Goal: Information Seeking & Learning: Compare options

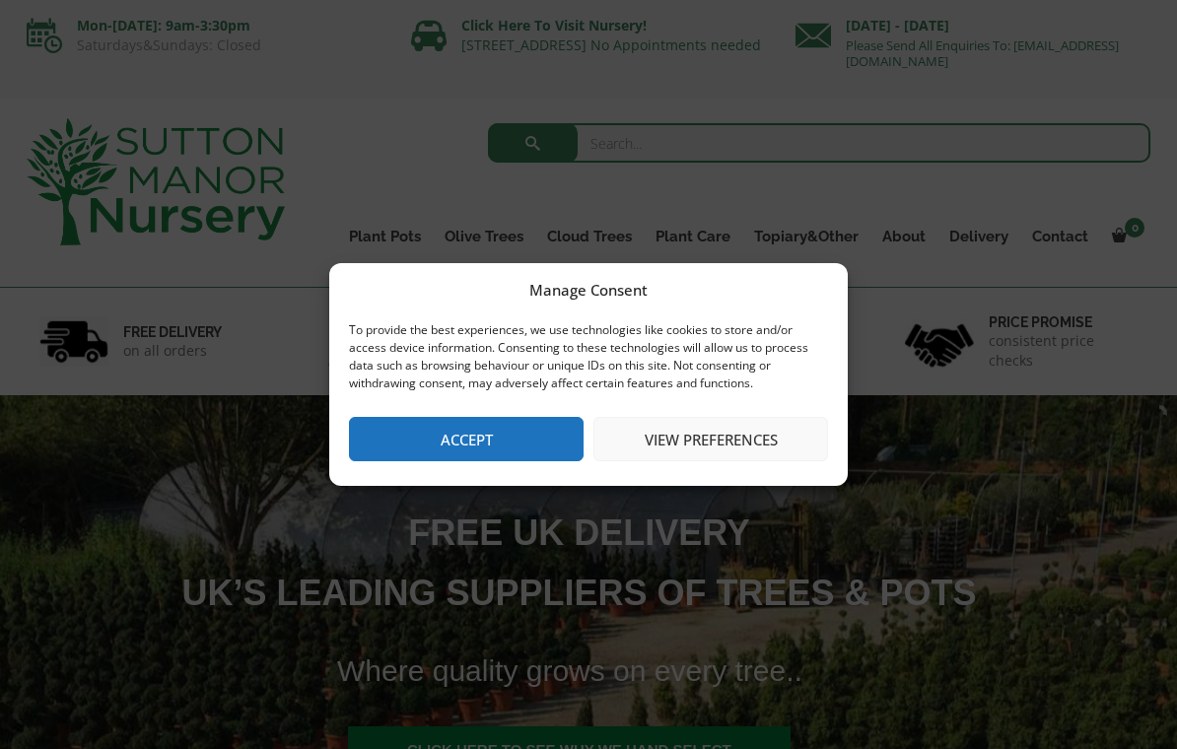
click at [506, 449] on button "Accept" at bounding box center [466, 439] width 235 height 44
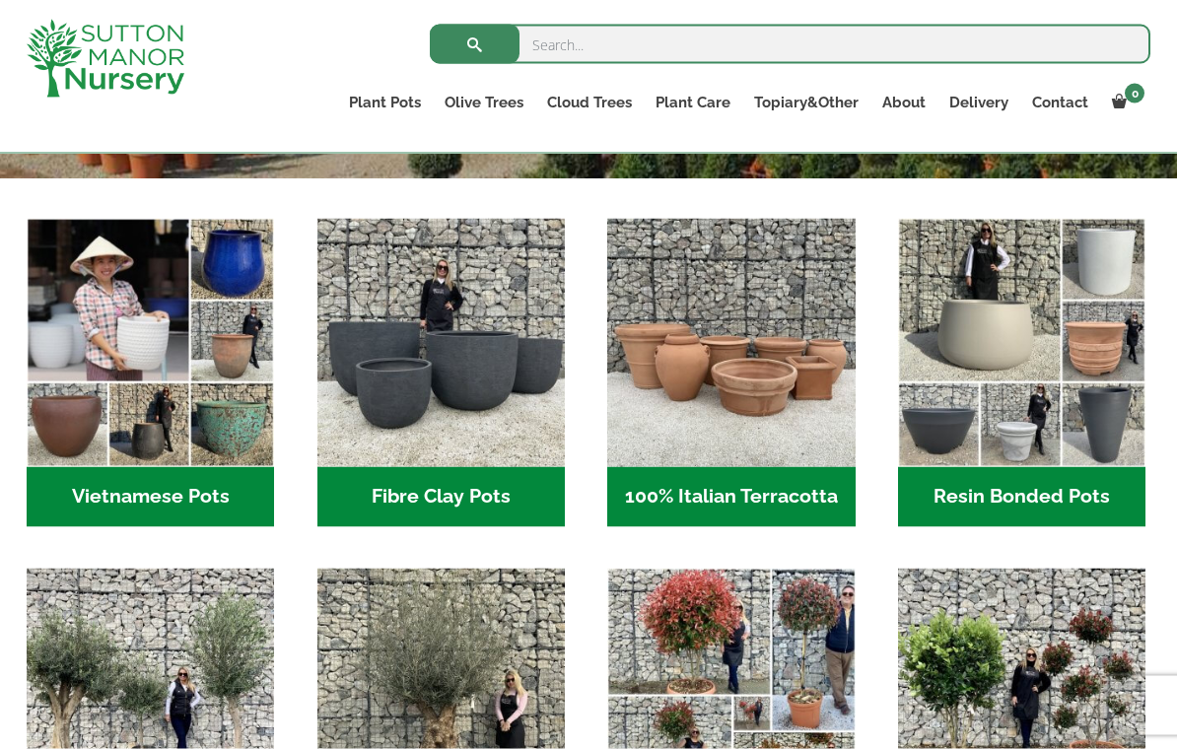
scroll to position [595, 0]
click at [444, 371] on img "Visit product category Fibre Clay Pots" at bounding box center [440, 341] width 247 height 247
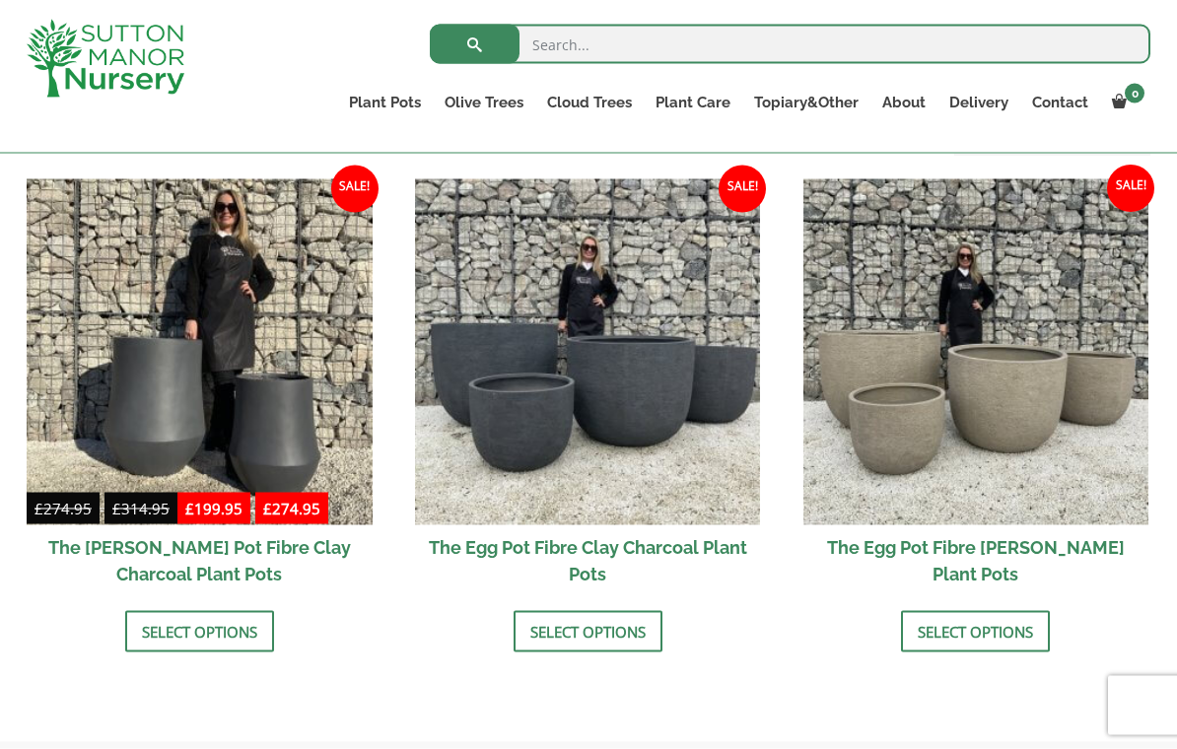
scroll to position [611, 0]
click at [657, 391] on img at bounding box center [588, 352] width 346 height 346
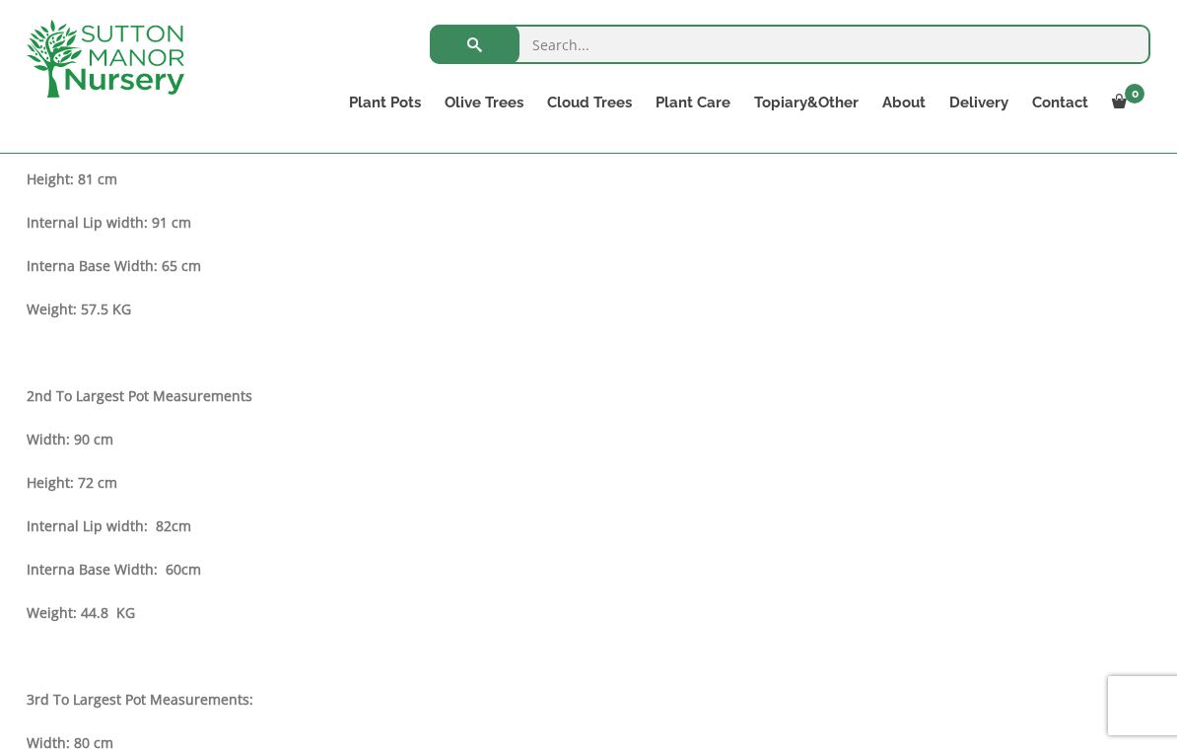
scroll to position [1233, 0]
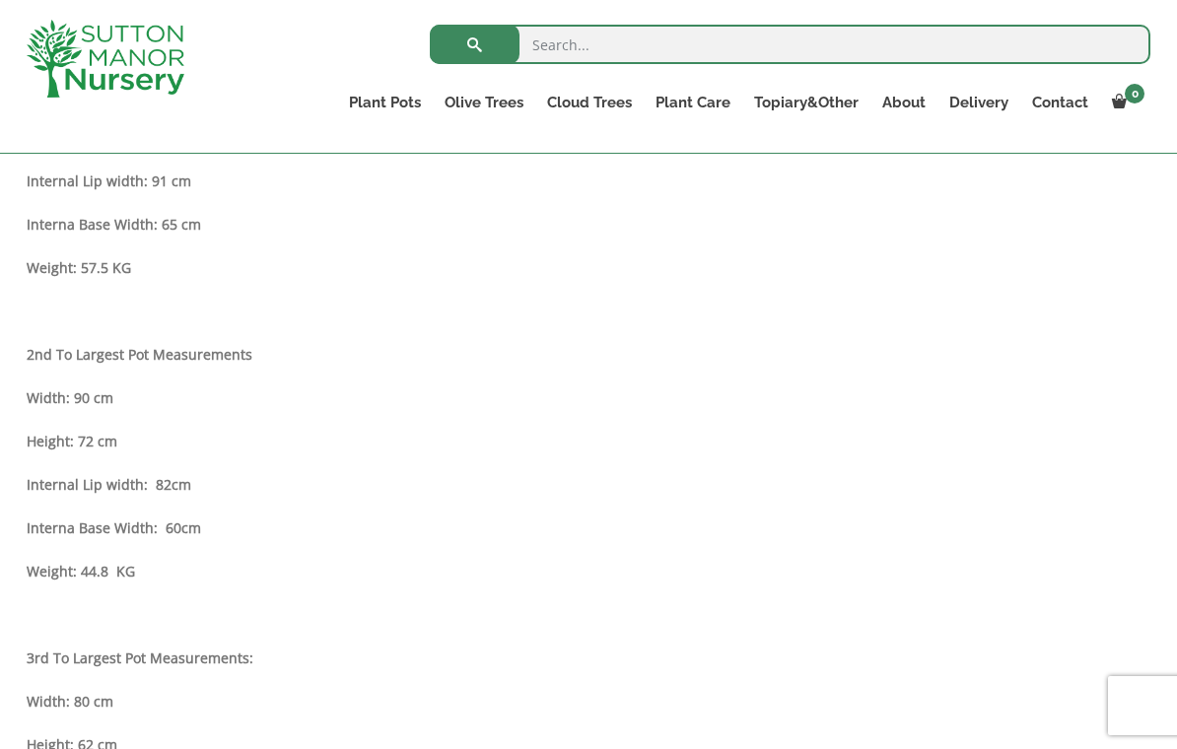
click at [94, 407] on strong "Width: 90 cm" at bounding box center [70, 397] width 87 height 19
click at [106, 409] on p "Width: 90 cm" at bounding box center [589, 398] width 1124 height 24
click at [179, 352] on strong "2nd To Largest Pot Measurements" at bounding box center [140, 354] width 226 height 19
click at [205, 356] on strong "2nd To Largest Pot Measurements" at bounding box center [140, 354] width 226 height 19
click at [224, 346] on strong "2nd To Largest Pot Measurements" at bounding box center [140, 354] width 226 height 19
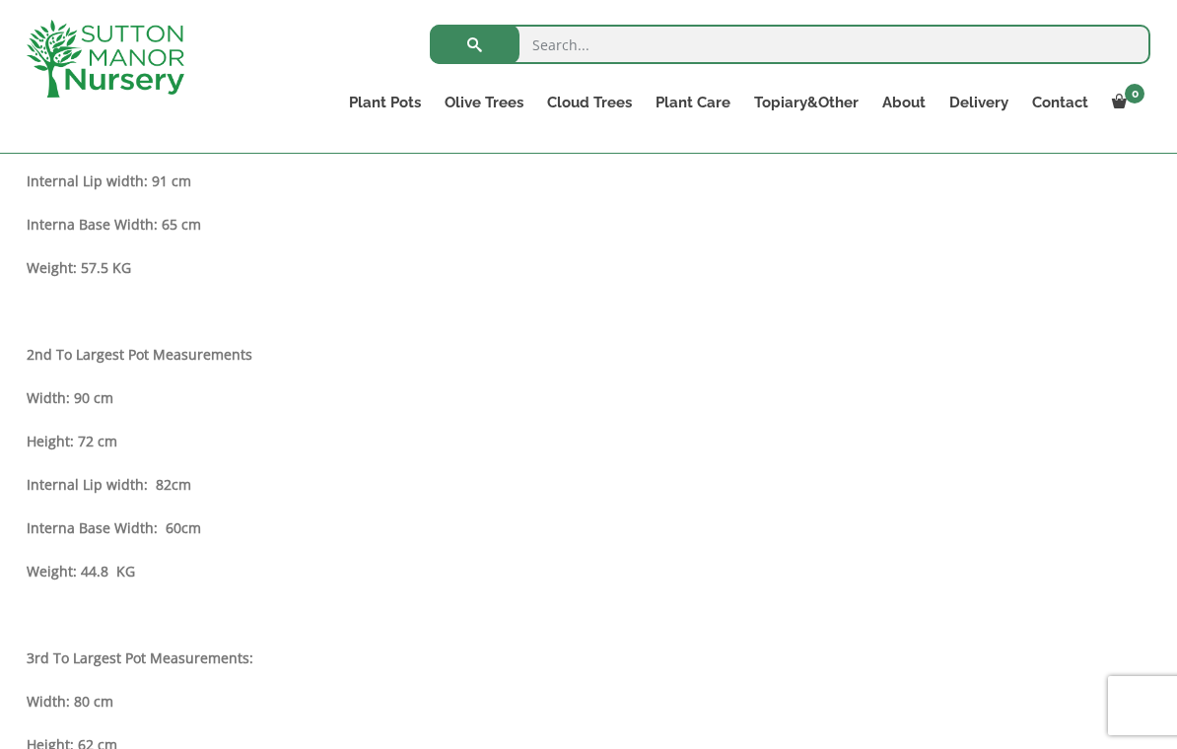
click at [227, 351] on strong "2nd To Largest Pot Measurements" at bounding box center [140, 354] width 226 height 19
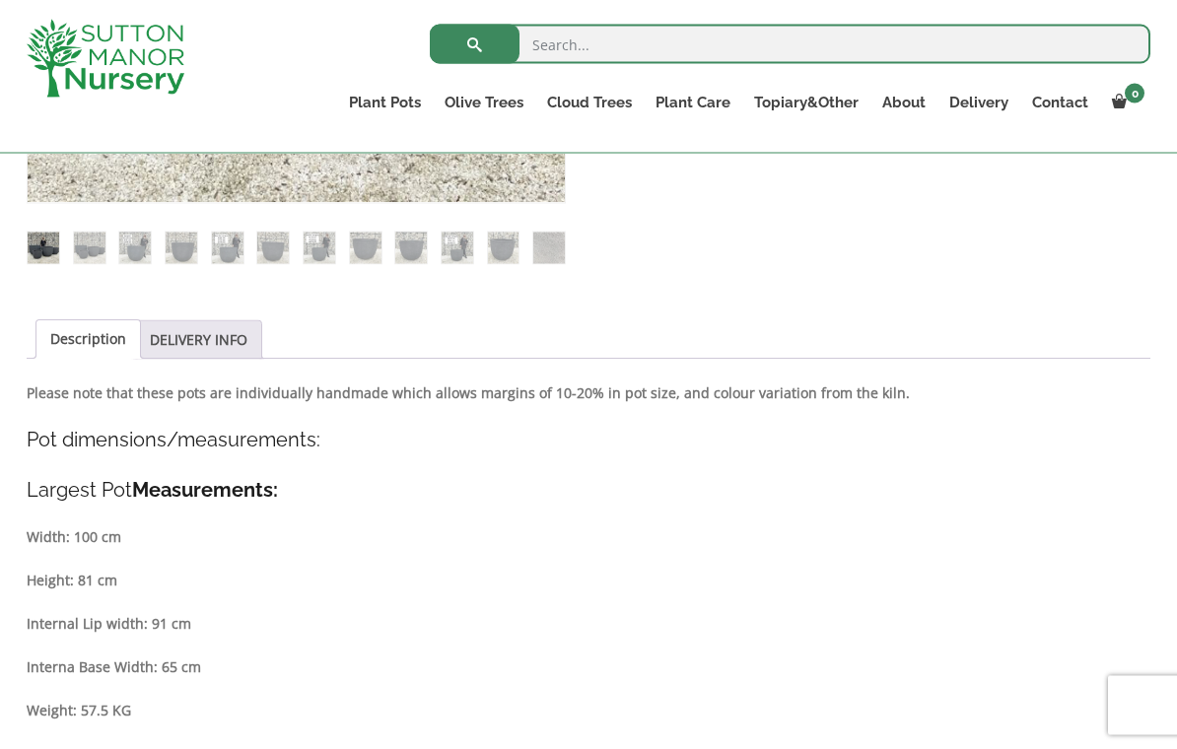
scroll to position [797, 0]
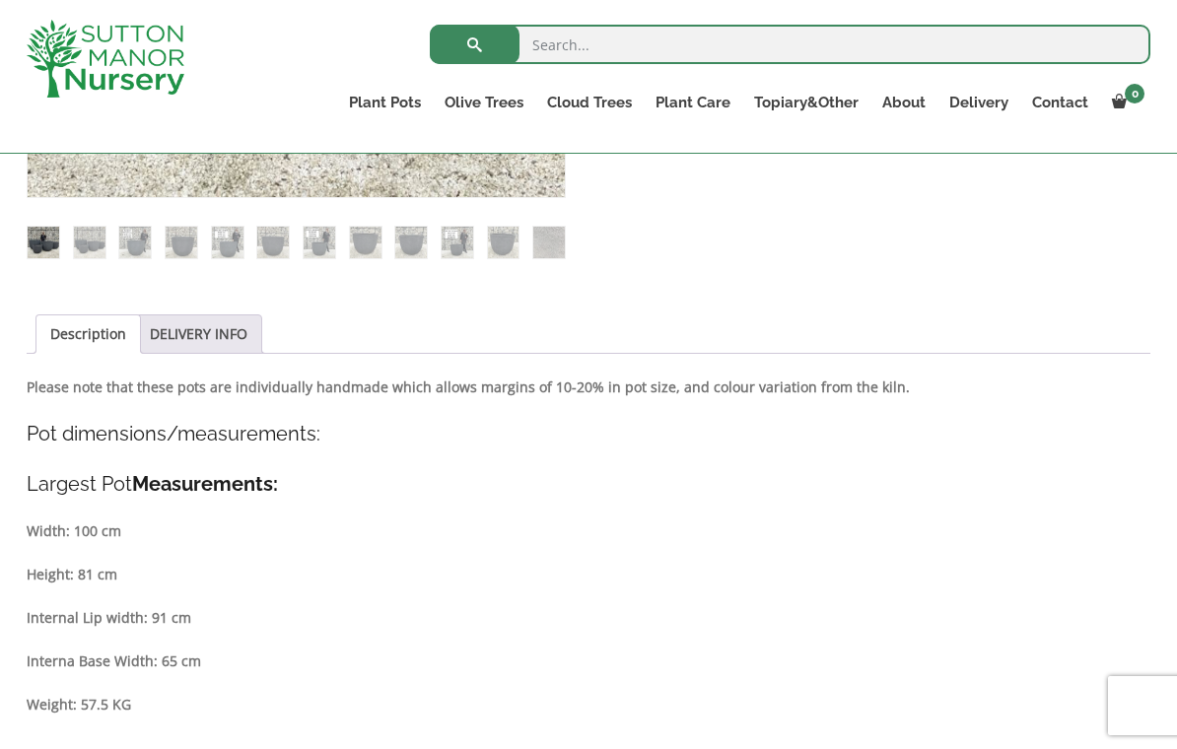
click at [77, 333] on link "Description" at bounding box center [88, 333] width 76 height 37
click at [84, 338] on link "Description" at bounding box center [88, 333] width 76 height 37
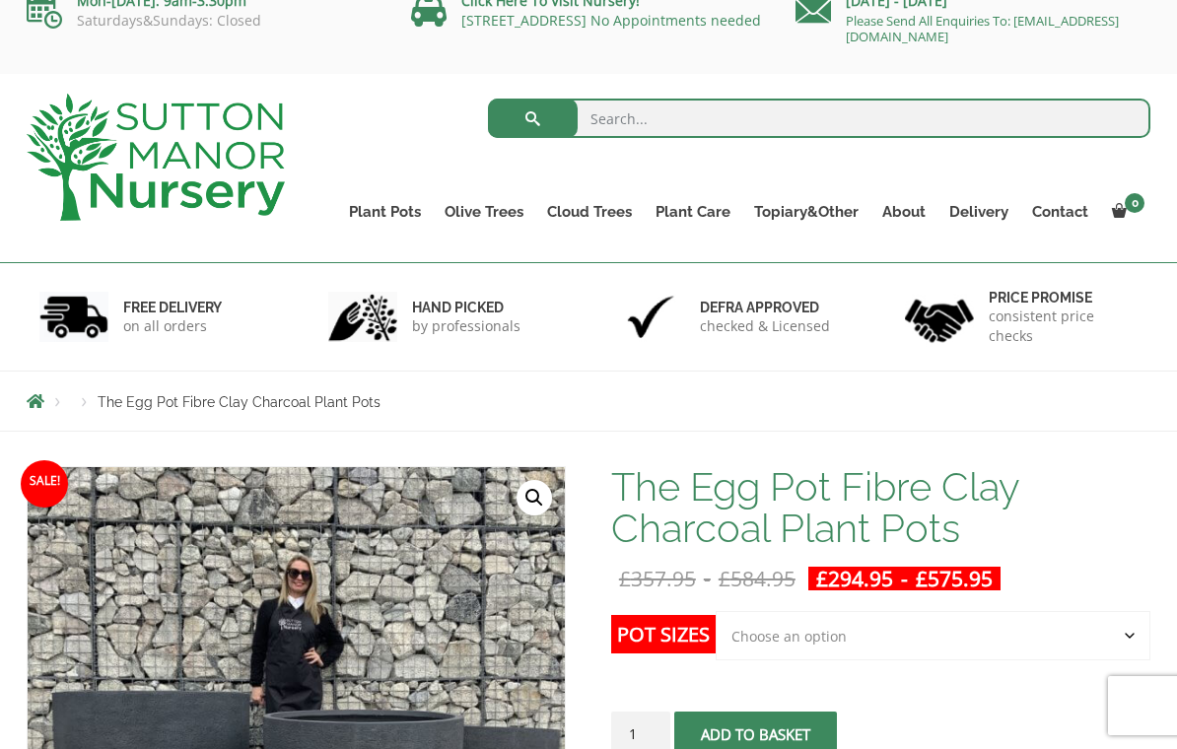
scroll to position [22, 0]
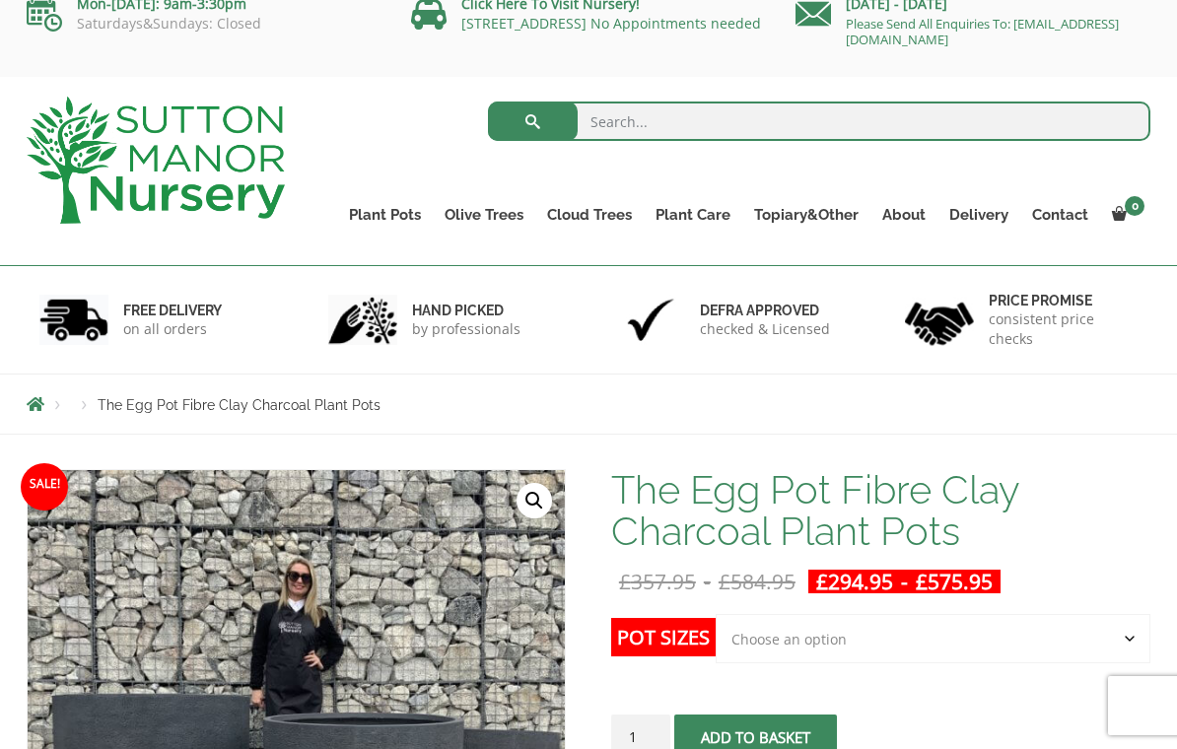
click at [730, 127] on input "search" at bounding box center [819, 121] width 663 height 39
type input "90"
click at [532, 121] on button "submit" at bounding box center [533, 121] width 90 height 39
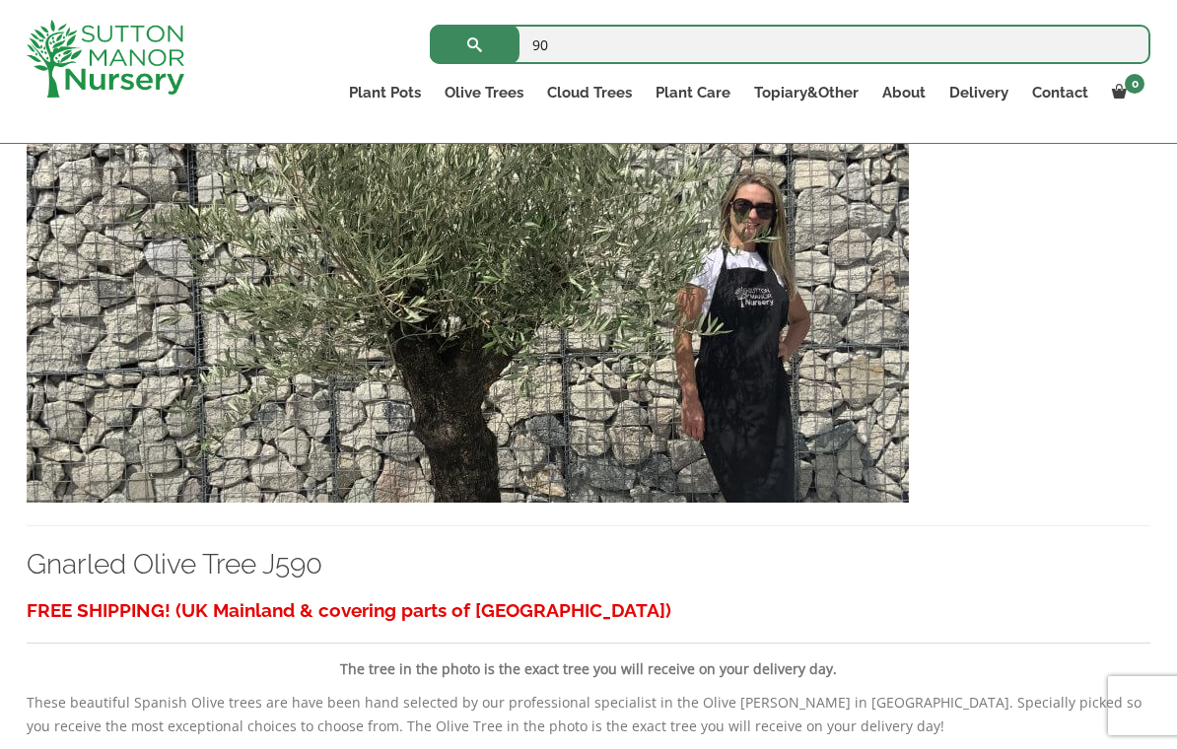
scroll to position [2090, 0]
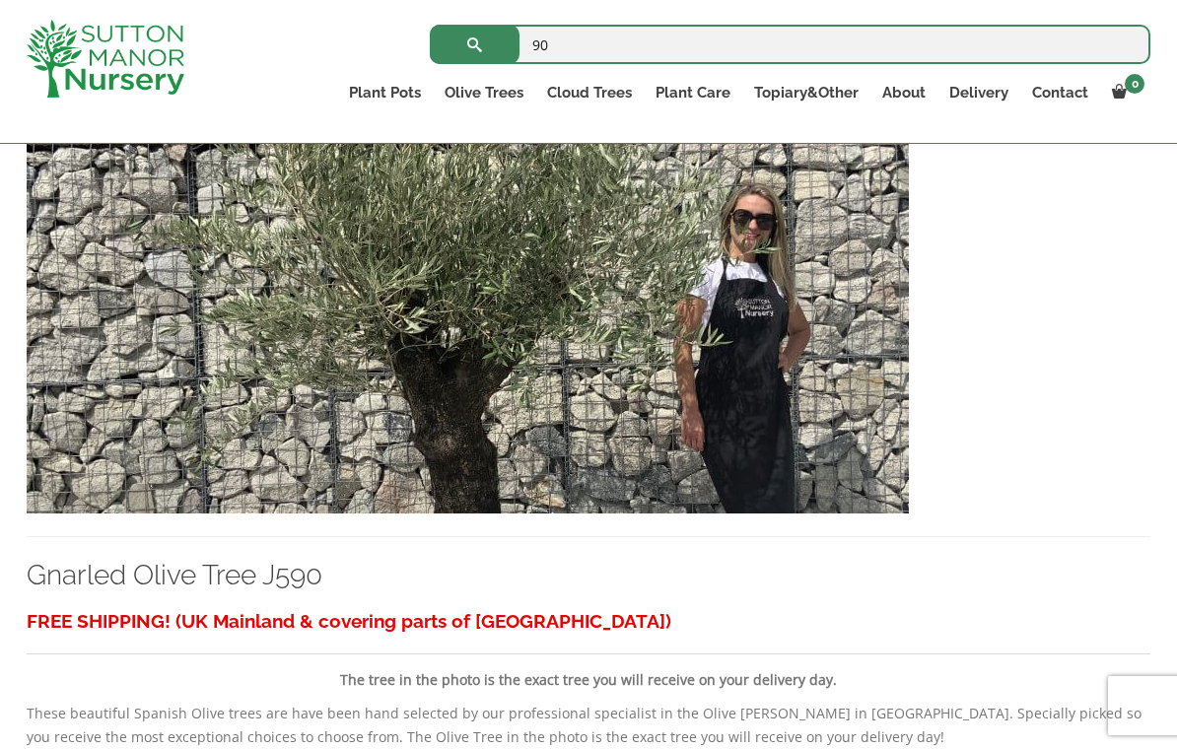
click at [587, 47] on input "90" at bounding box center [790, 44] width 721 height 39
type input "9"
click at [641, 39] on input "search" at bounding box center [790, 44] width 721 height 39
type input "Capri pot 90 in charcoal"
click at [474, 44] on button "submit" at bounding box center [475, 44] width 90 height 39
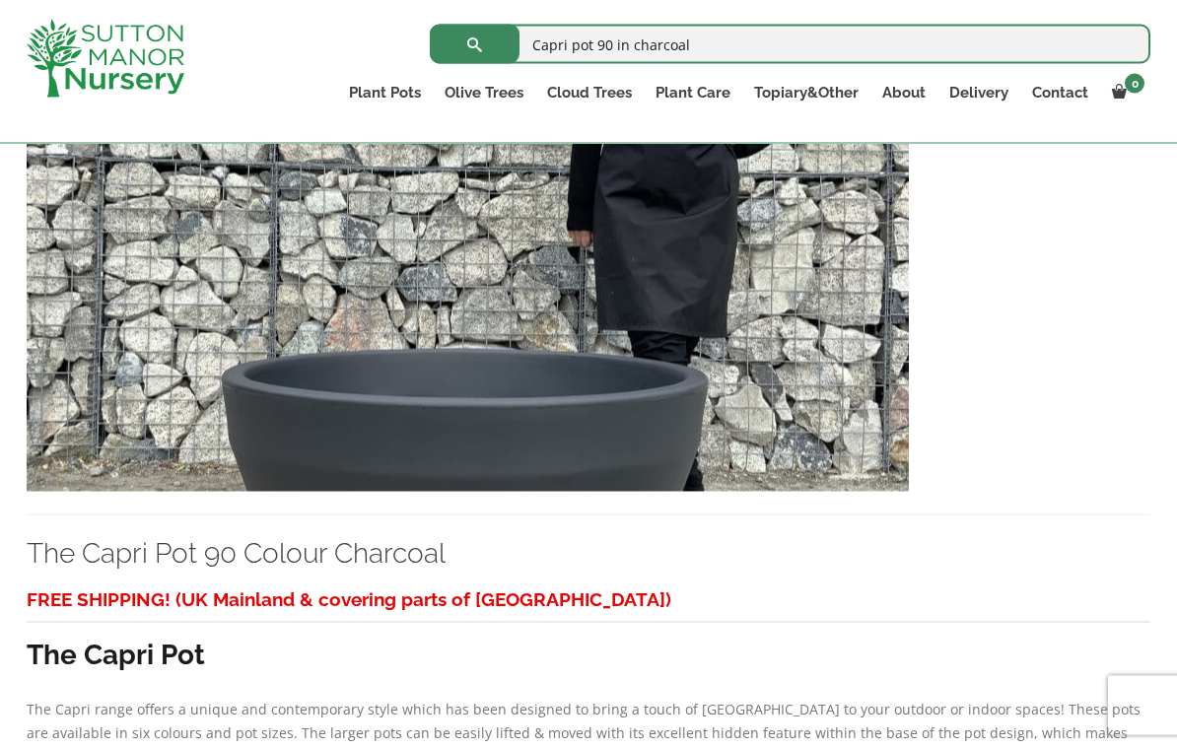
scroll to position [545, 0]
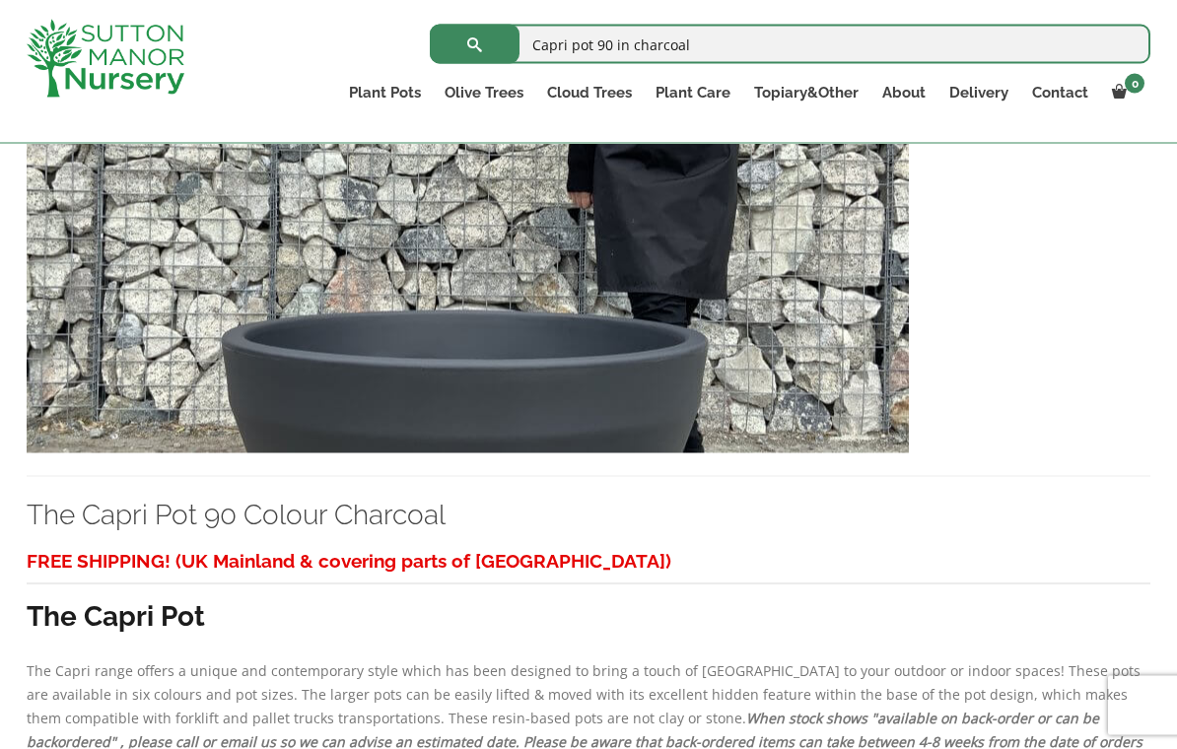
click at [392, 525] on link "The Capri Pot 90 Colour Charcoal" at bounding box center [236, 515] width 419 height 33
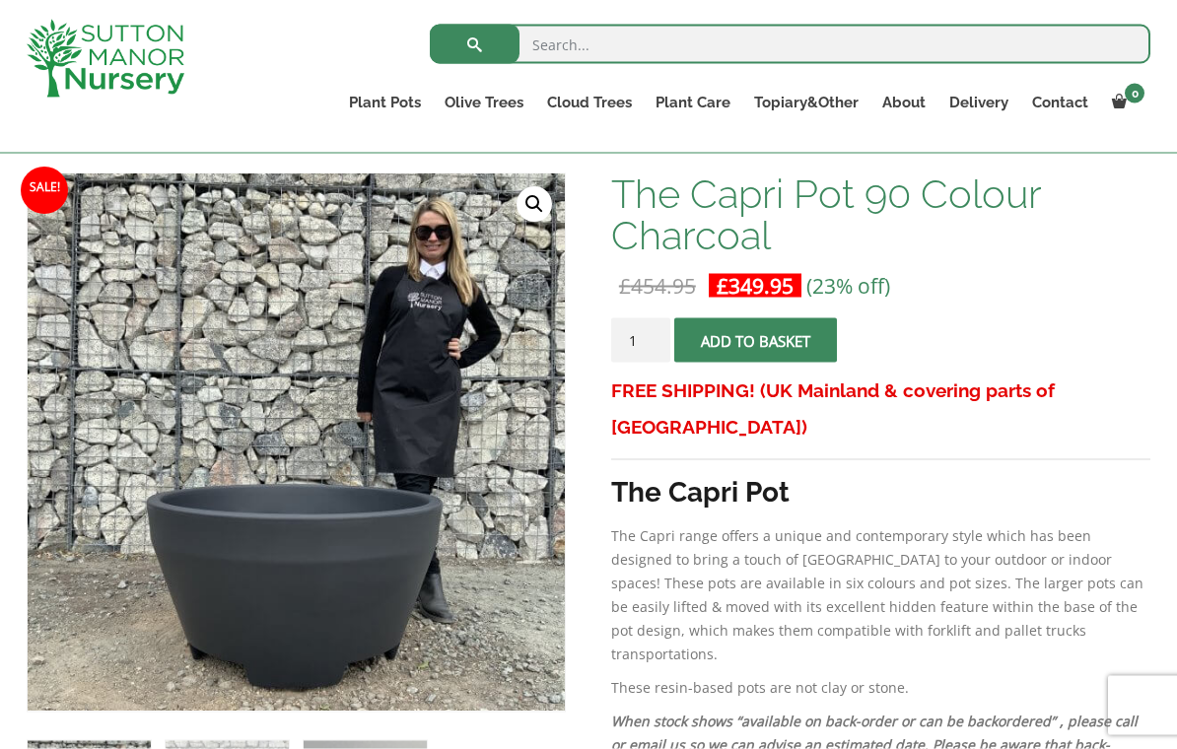
scroll to position [282, 0]
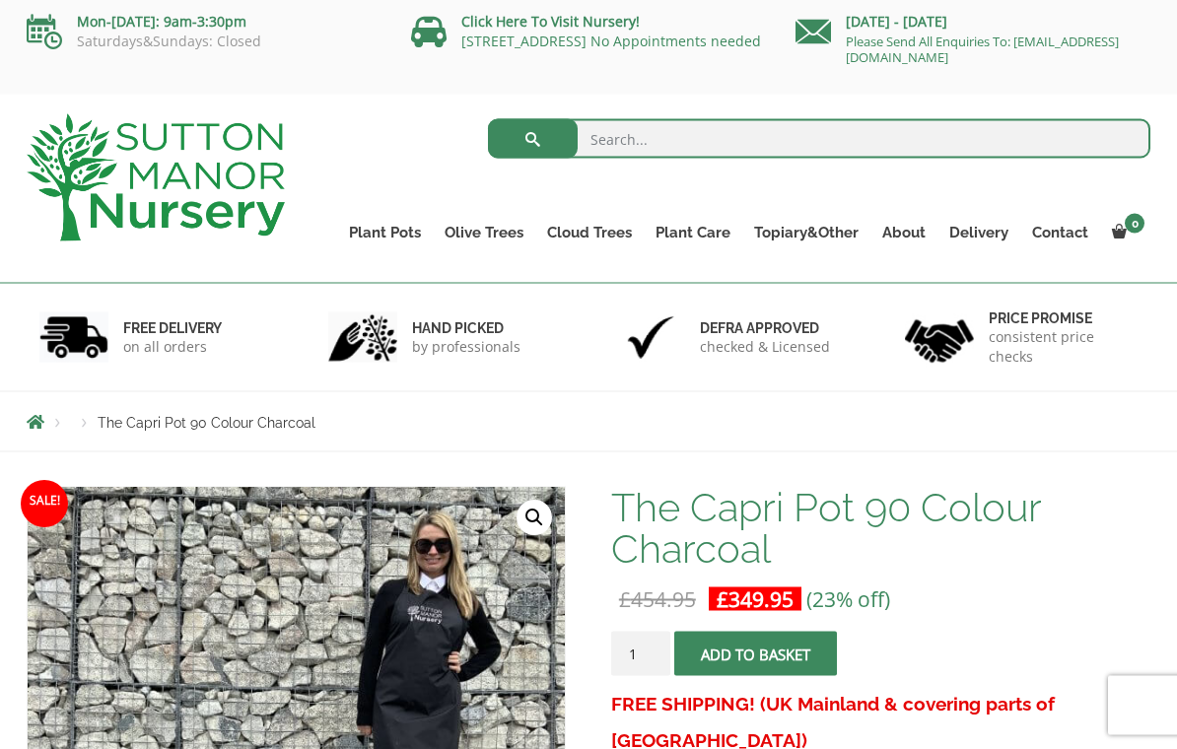
scroll to position [0, 0]
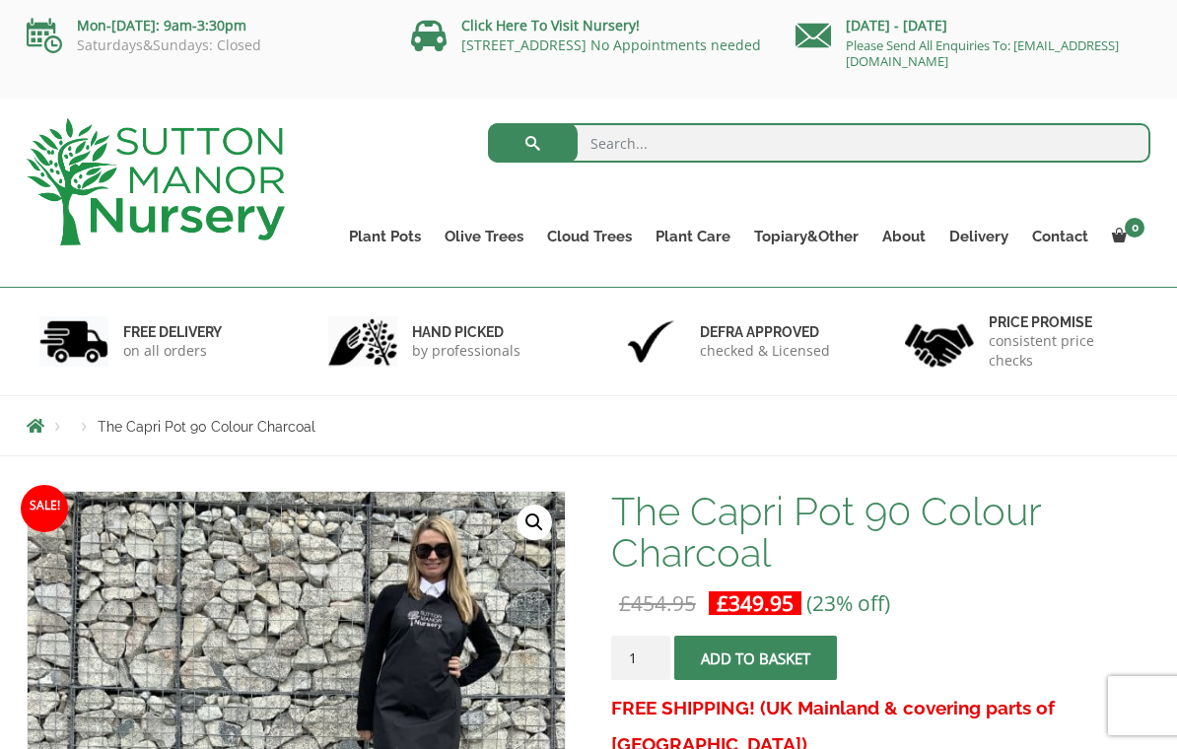
click at [660, 144] on input "search" at bounding box center [819, 142] width 663 height 39
type input "Capri pot 100 in charcoal"
click at [532, 143] on button "submit" at bounding box center [533, 142] width 90 height 39
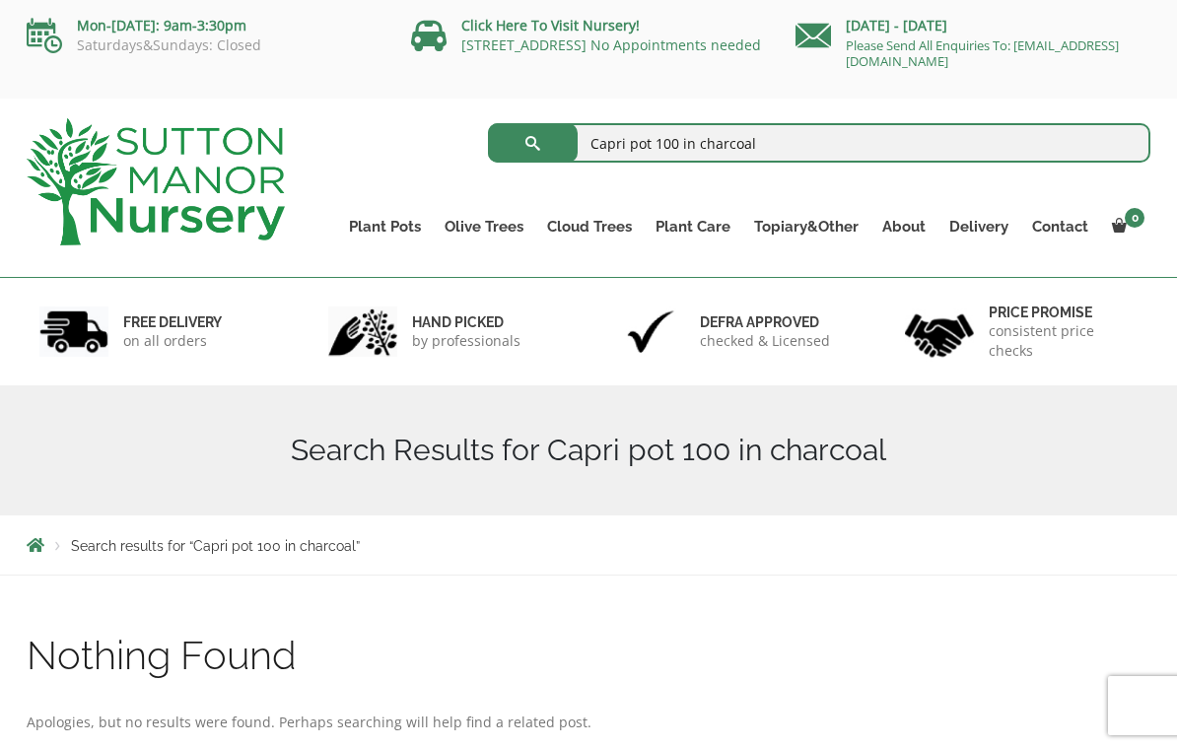
click at [688, 149] on input "Capri pot 100 in charcoal" at bounding box center [819, 142] width 663 height 39
type input "Capri pot 110 in charcoal"
click at [532, 143] on button "submit" at bounding box center [533, 142] width 90 height 39
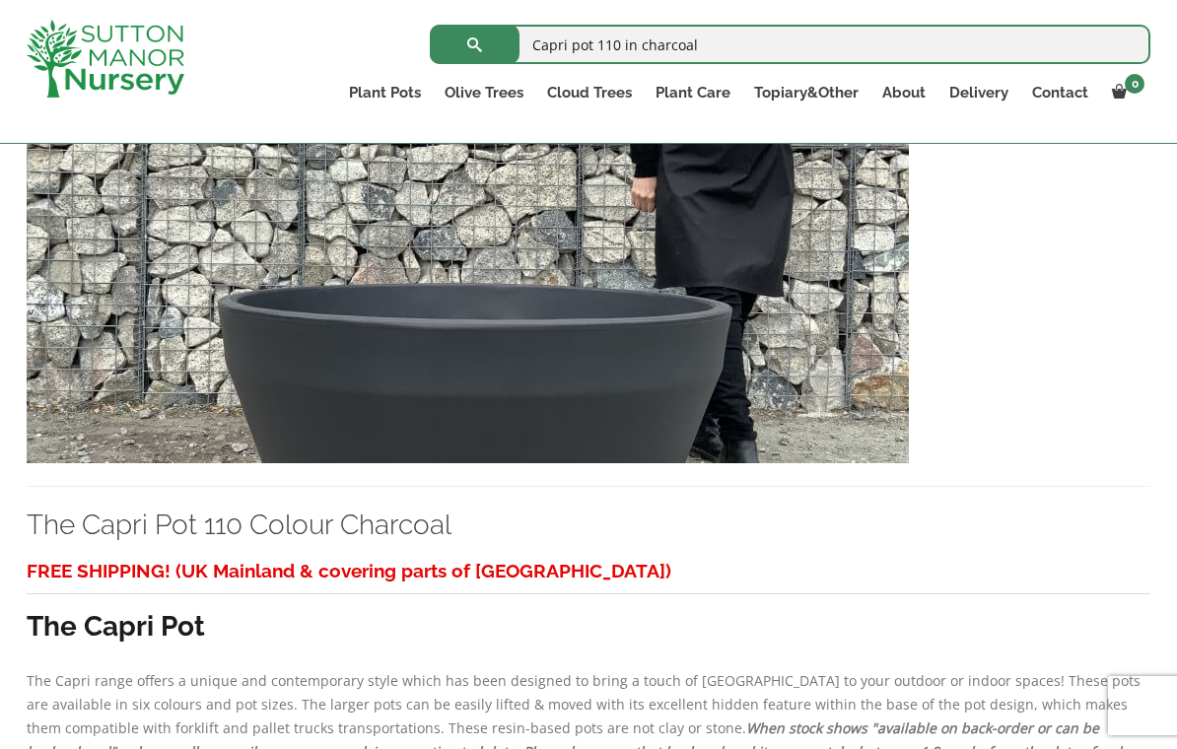
scroll to position [534, 0]
click at [565, 368] on img at bounding box center [468, 252] width 882 height 424
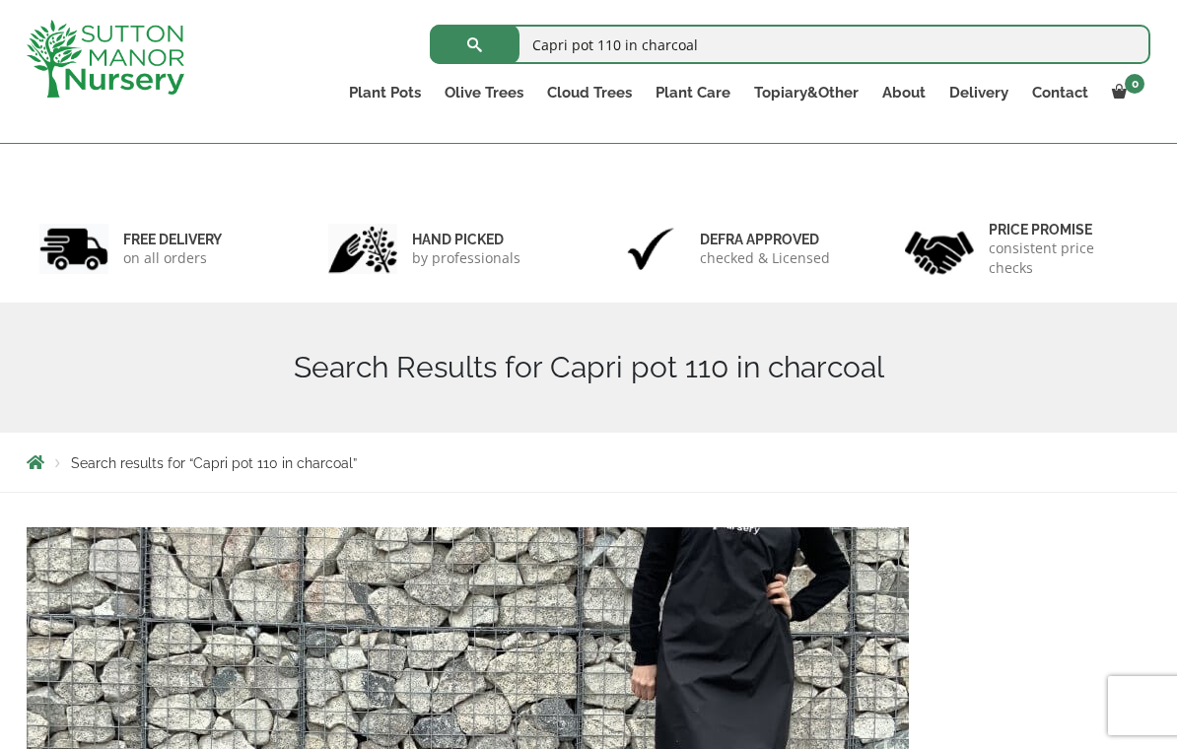
scroll to position [0, 0]
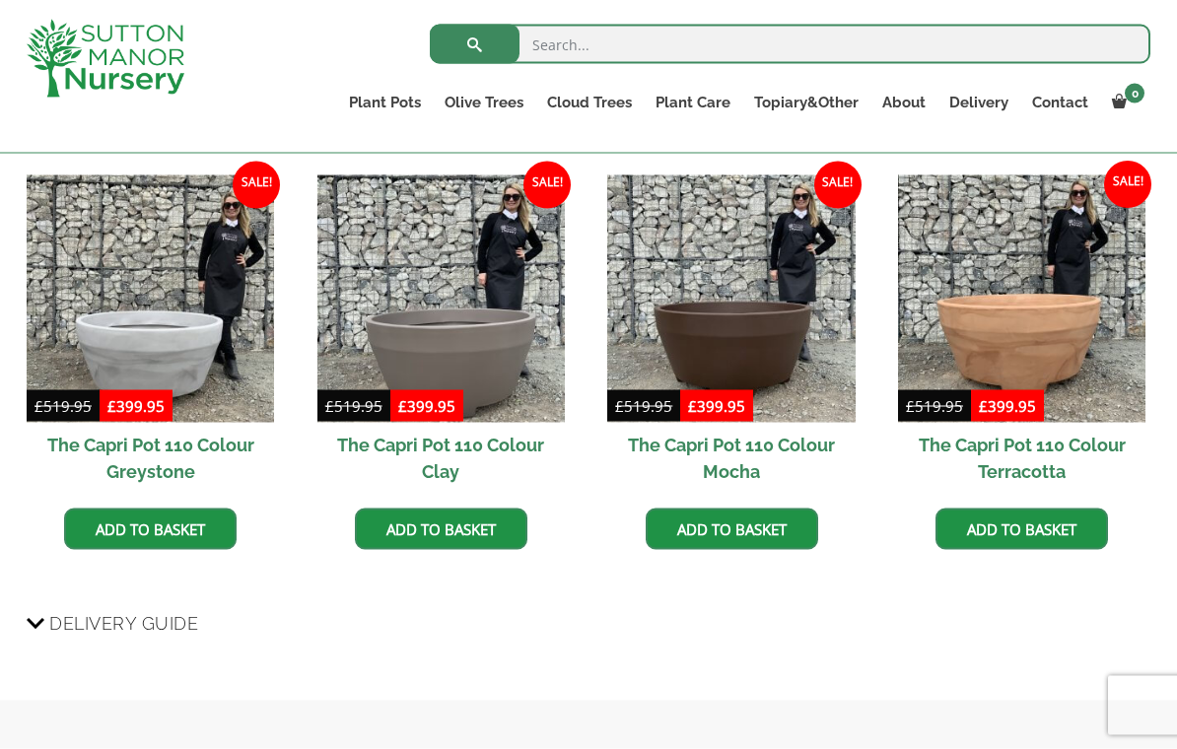
scroll to position [1255, 0]
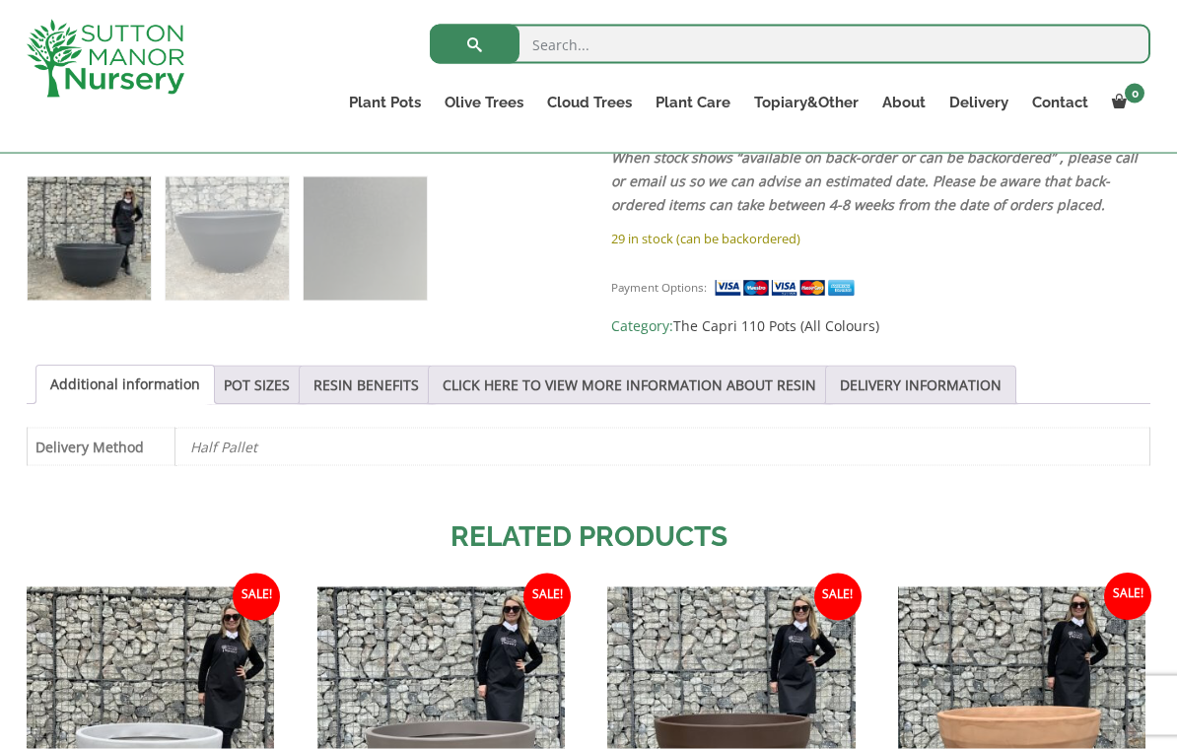
click at [259, 383] on link "POT SIZES" at bounding box center [257, 385] width 66 height 37
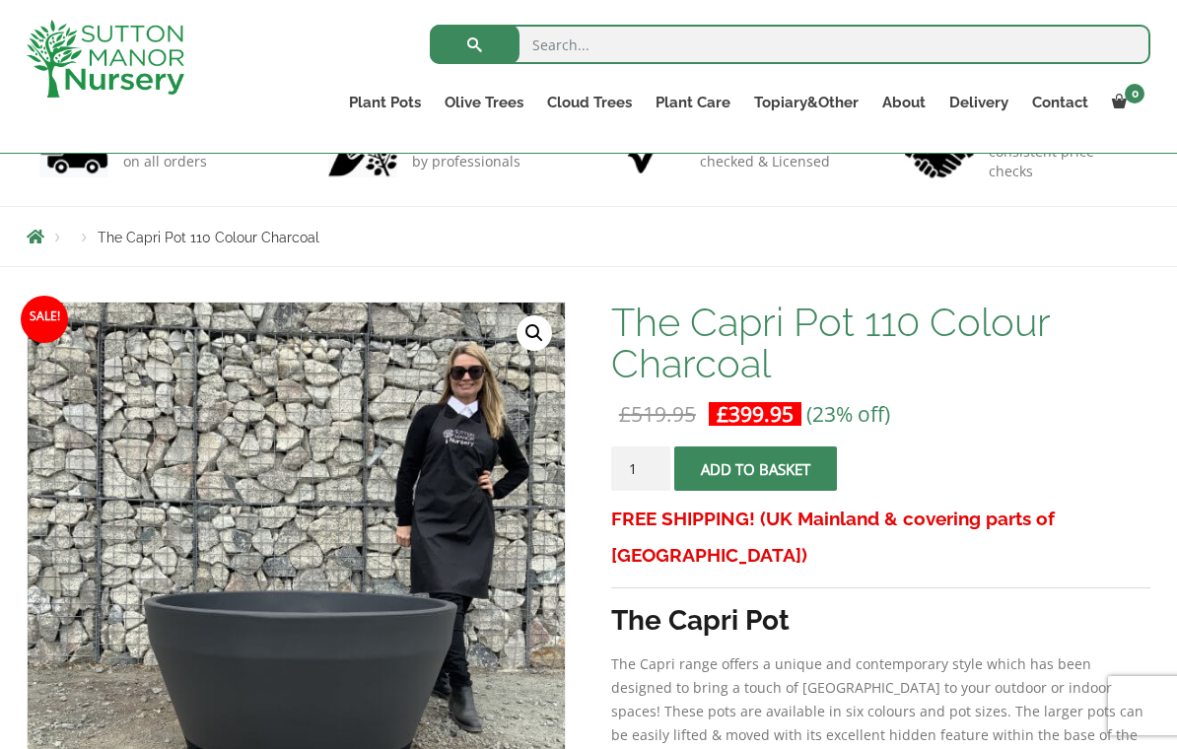
scroll to position [0, 0]
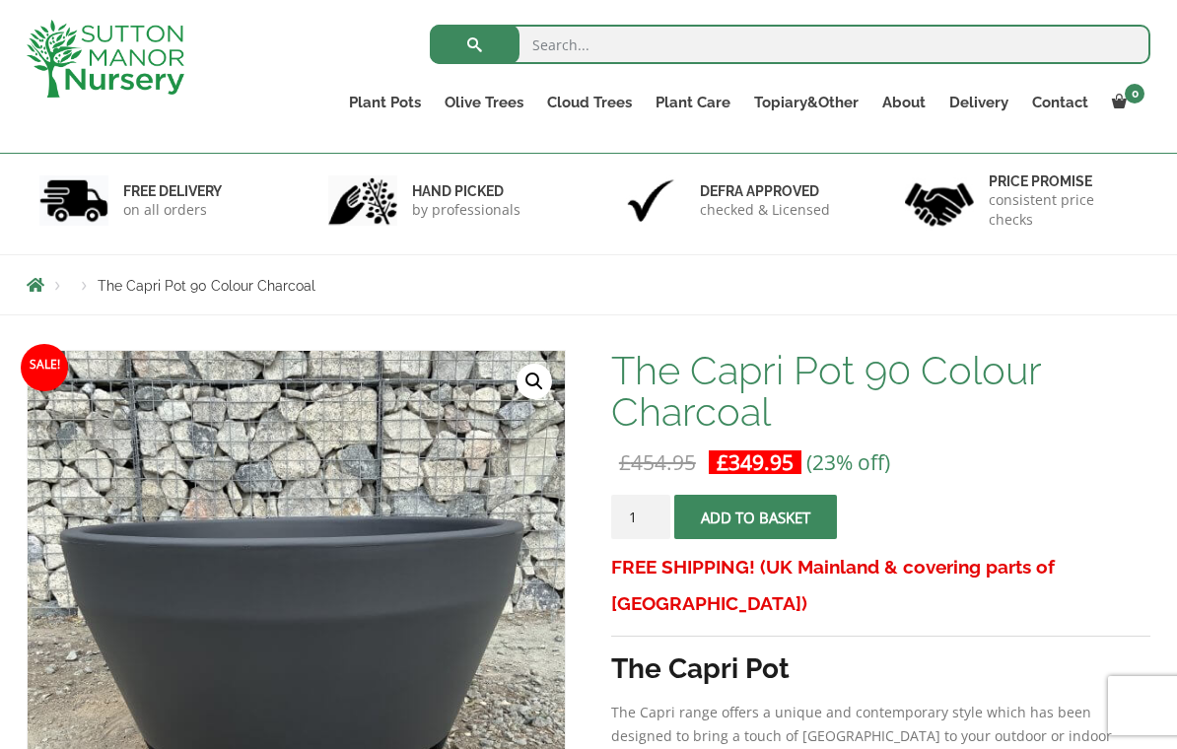
scroll to position [104, 0]
